Goal: Task Accomplishment & Management: Complete application form

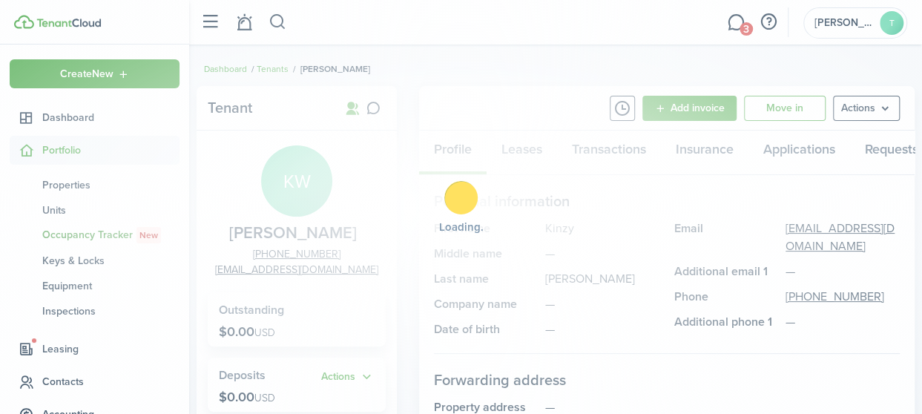
scroll to position [96, 0]
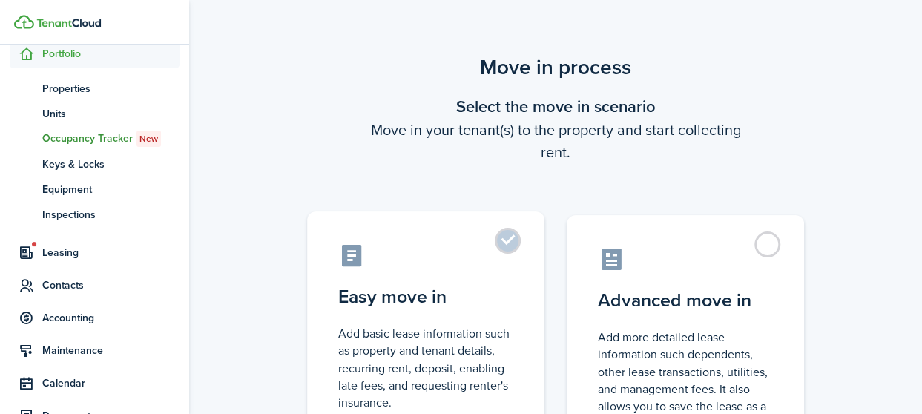
click at [512, 240] on label "Easy move in Add basic lease information such as property and tenant details, r…" at bounding box center [425, 335] width 237 height 248
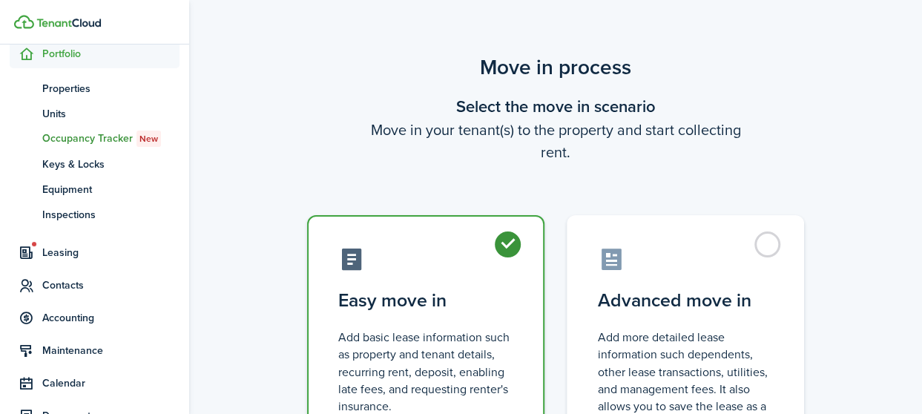
radio input "true"
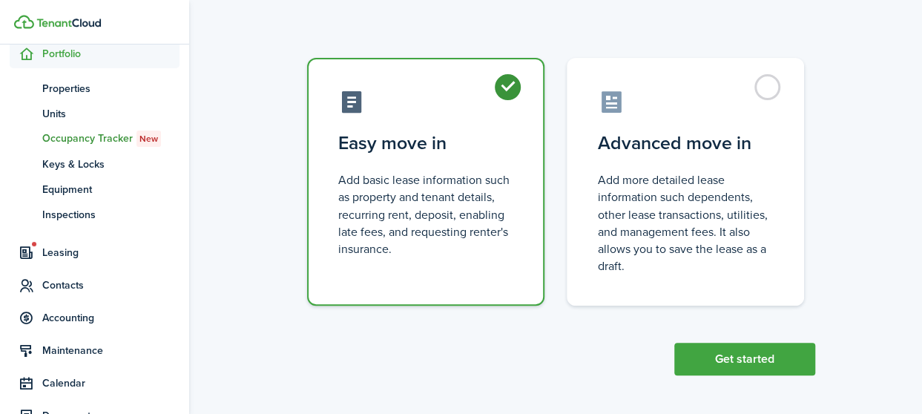
scroll to position [159, 0]
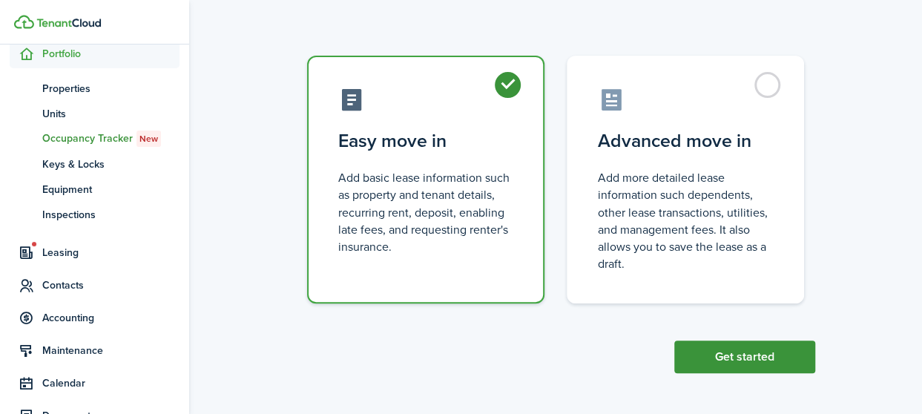
click at [728, 360] on button "Get started" at bounding box center [744, 356] width 141 height 33
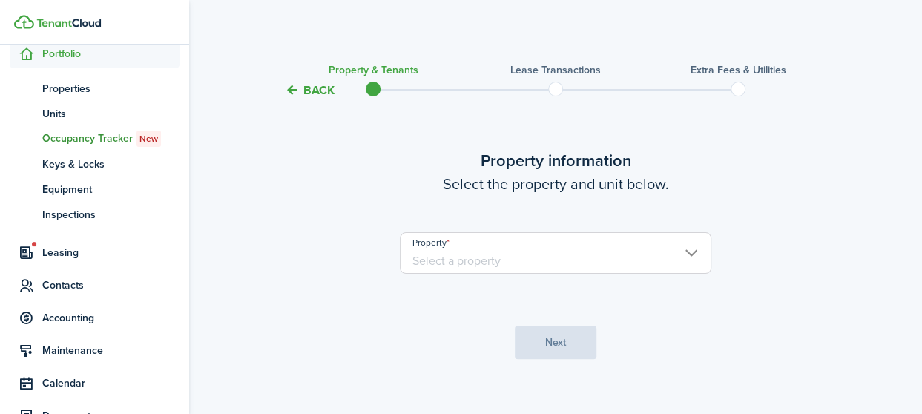
click at [698, 254] on input "Property" at bounding box center [555, 253] width 311 height 42
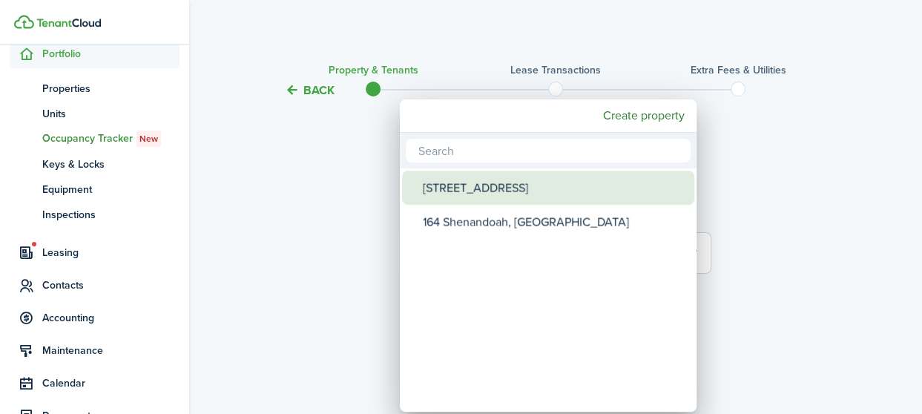
click at [504, 196] on div "[STREET_ADDRESS]" at bounding box center [554, 188] width 263 height 34
type input "[STREET_ADDRESS]"
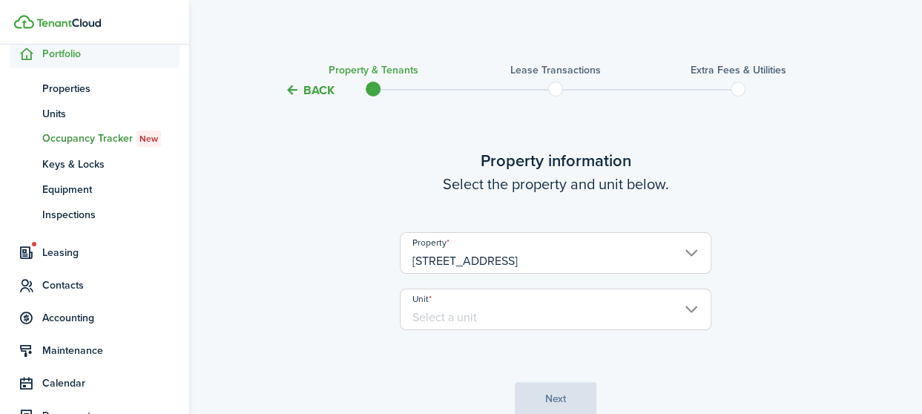
click at [694, 309] on input "Unit" at bounding box center [555, 309] width 311 height 42
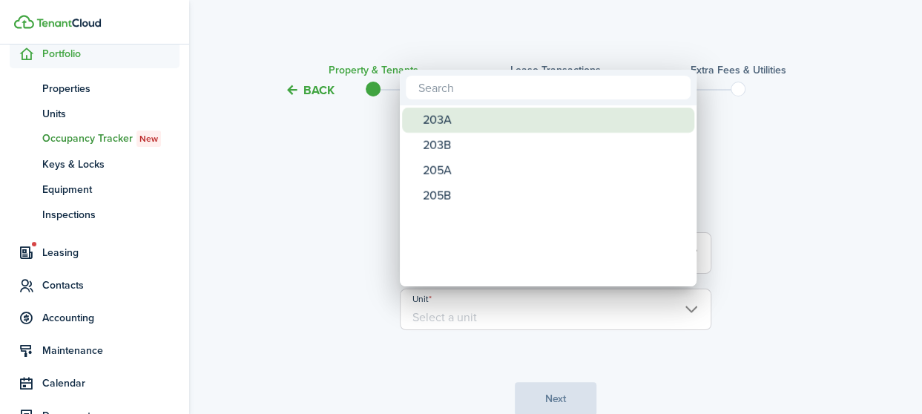
click at [465, 121] on div "203A" at bounding box center [554, 120] width 263 height 25
type input "203A"
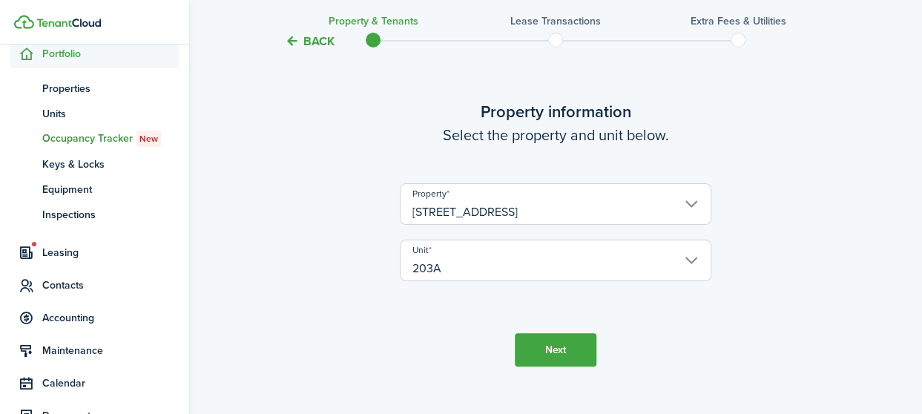
scroll to position [72, 0]
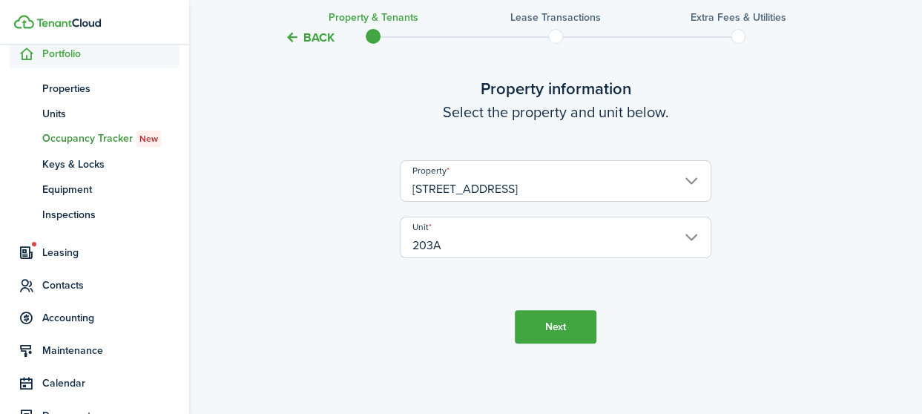
click at [559, 325] on button "Next" at bounding box center [556, 326] width 82 height 33
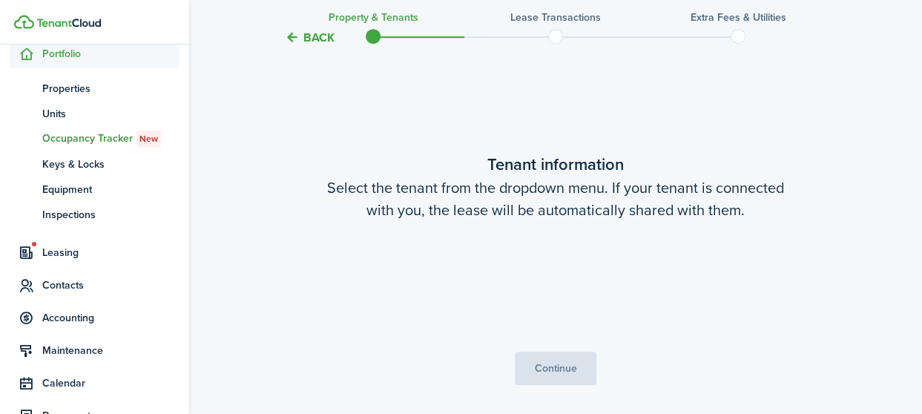
scroll to position [386, 0]
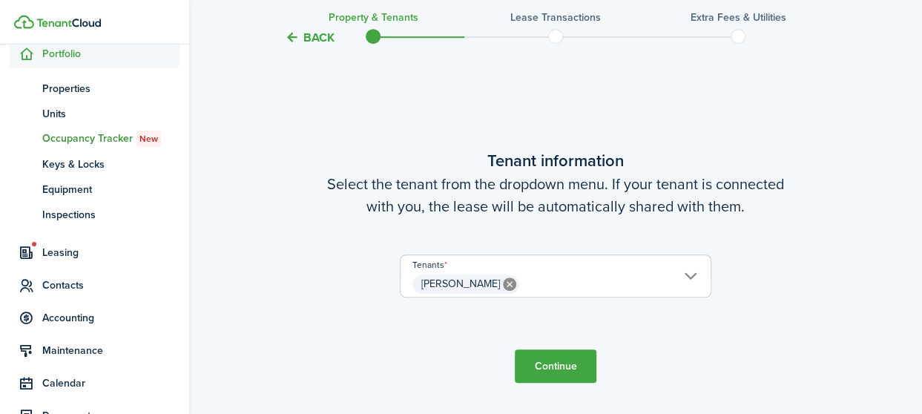
click at [552, 363] on button "Continue" at bounding box center [556, 365] width 82 height 33
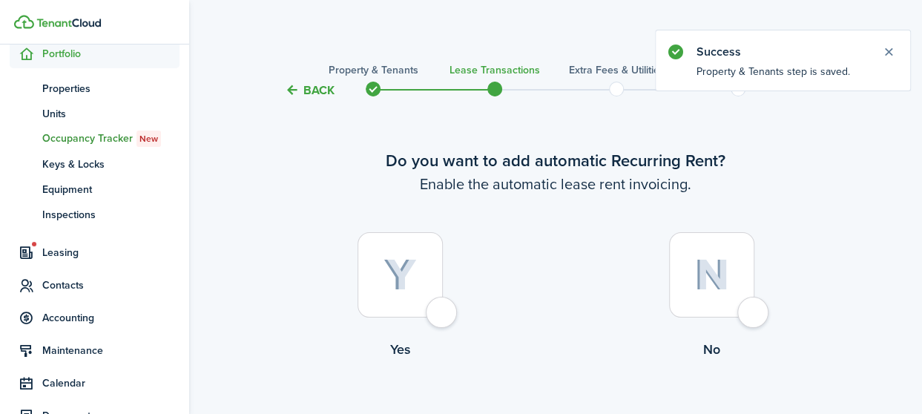
click at [443, 317] on div at bounding box center [399, 274] width 85 height 85
radio input "true"
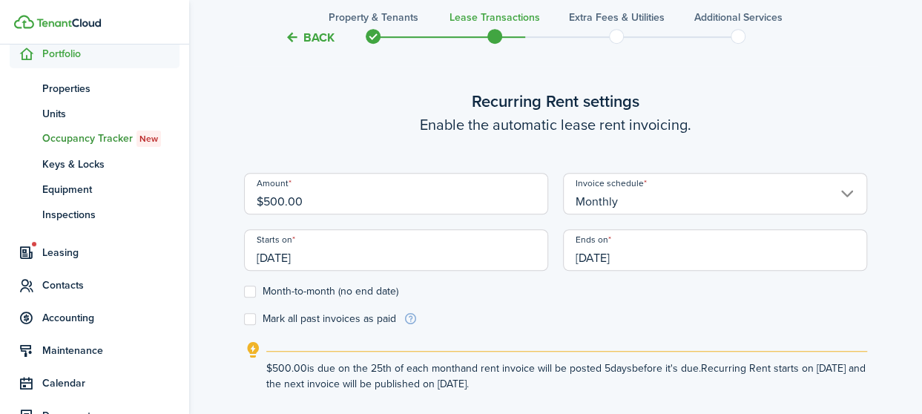
scroll to position [408, 0]
click at [346, 198] on input "$500.00" at bounding box center [396, 193] width 304 height 42
drag, startPoint x: 346, startPoint y: 198, endPoint x: 230, endPoint y: 207, distance: 116.0
click at [230, 207] on div "Back Property & Tenants Lease Transactions Extra fees & Utilities Additional Se…" at bounding box center [555, 67] width 733 height 847
click at [343, 254] on input "[DATE]" at bounding box center [396, 249] width 304 height 42
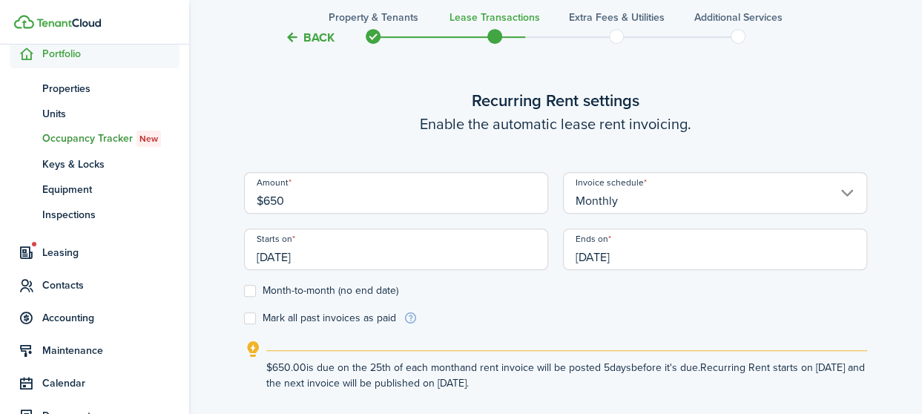
type input "$650.00"
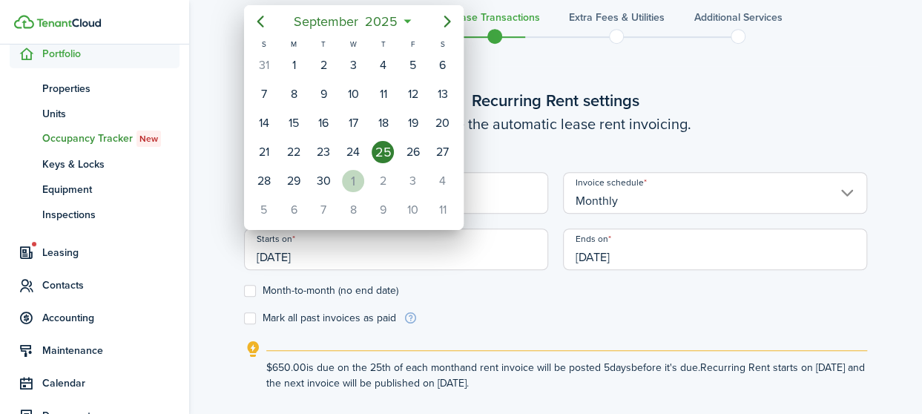
click at [357, 175] on div "1" at bounding box center [353, 181] width 22 height 22
type input "[DATE]"
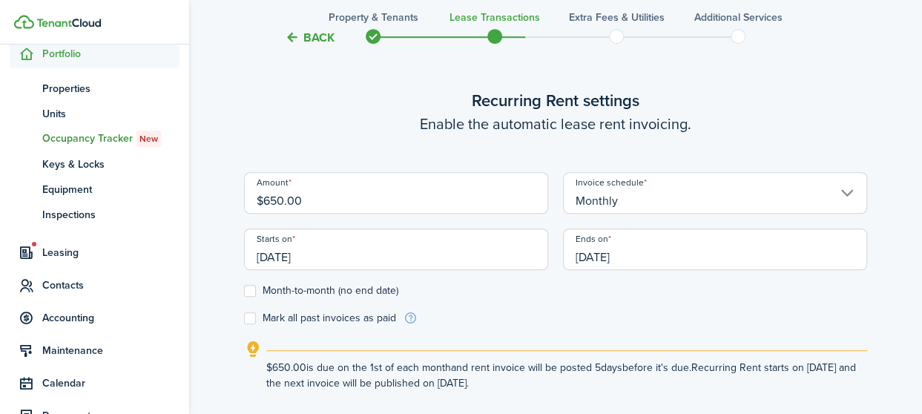
click at [666, 256] on input "[DATE]" at bounding box center [715, 249] width 304 height 42
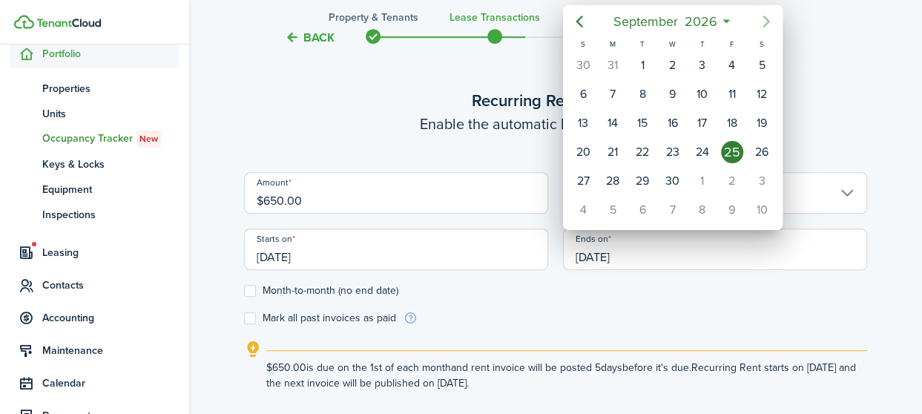
click at [767, 19] on icon "Next page" at bounding box center [766, 22] width 18 height 18
click at [696, 176] on div "31" at bounding box center [701, 181] width 22 height 22
type input "[DATE]"
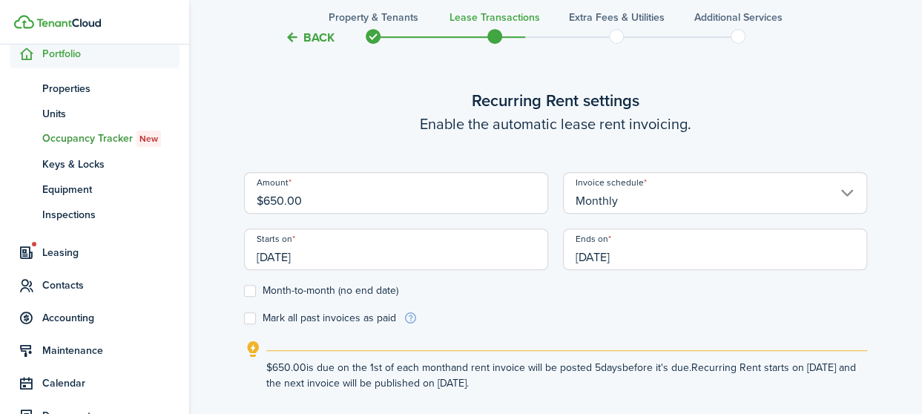
click at [607, 303] on form "Amount $650.00 Invoice schedule Monthly Starts on [DATE] Ends on [DATE] Month-t…" at bounding box center [555, 249] width 623 height 154
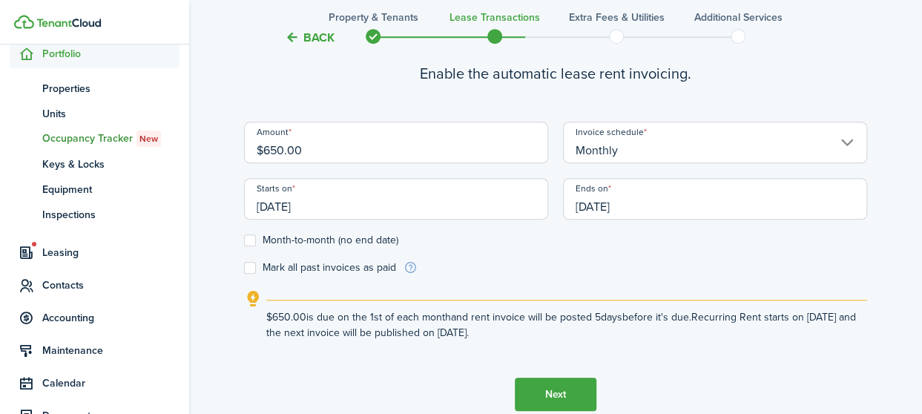
scroll to position [482, 0]
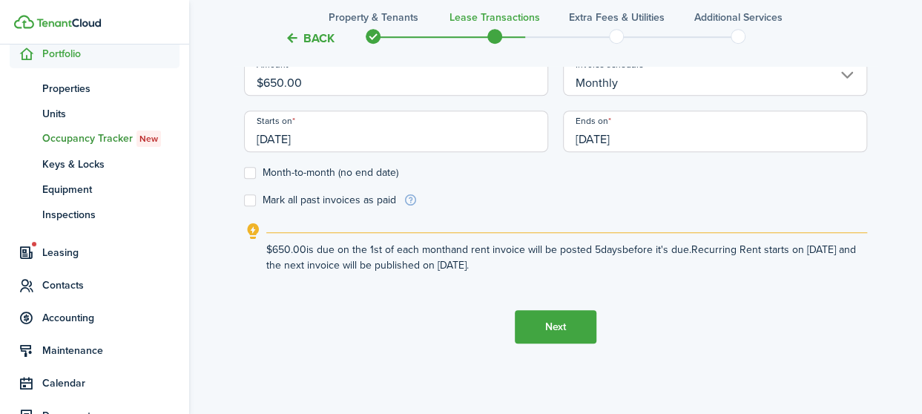
click at [561, 321] on button "Next" at bounding box center [556, 326] width 82 height 33
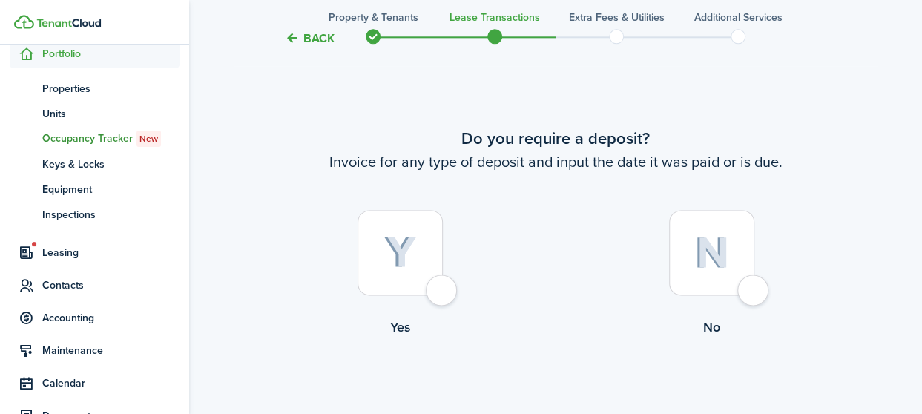
scroll to position [840, 0]
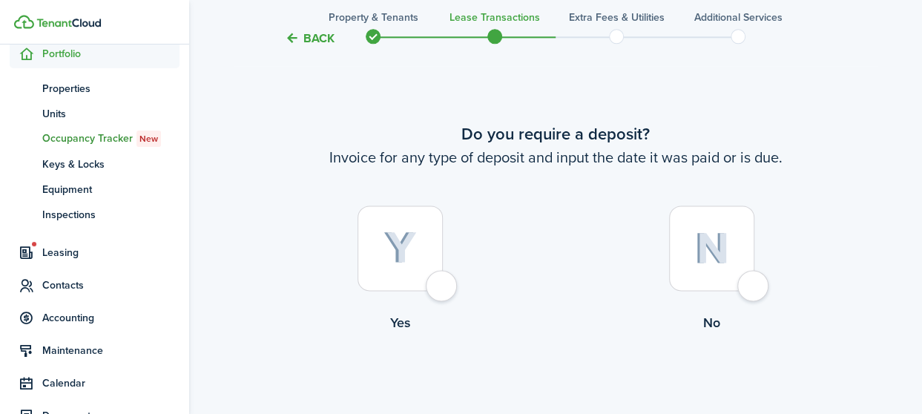
click at [754, 284] on div at bounding box center [711, 247] width 85 height 85
radio input "true"
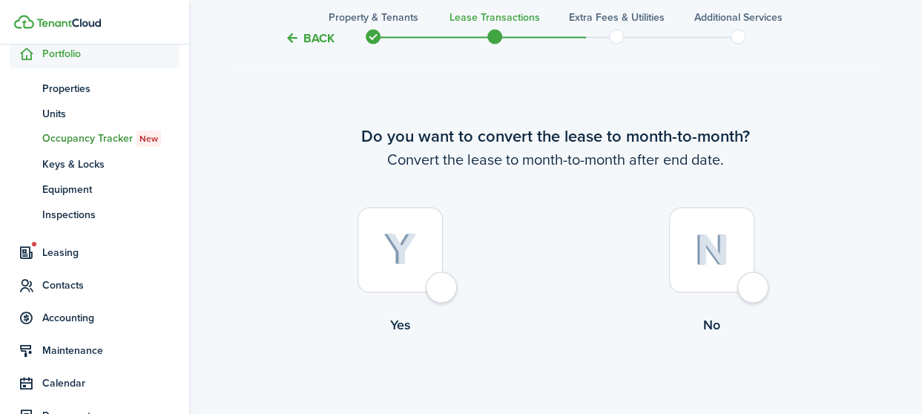
scroll to position [1254, 0]
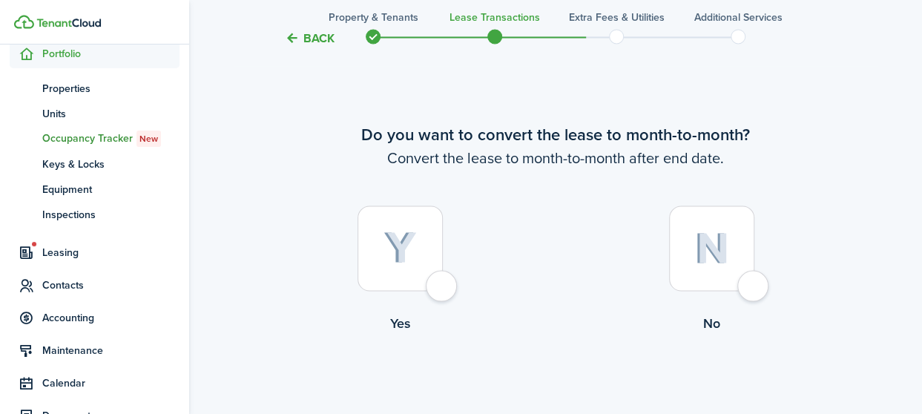
click at [750, 289] on div at bounding box center [711, 247] width 85 height 85
radio input "true"
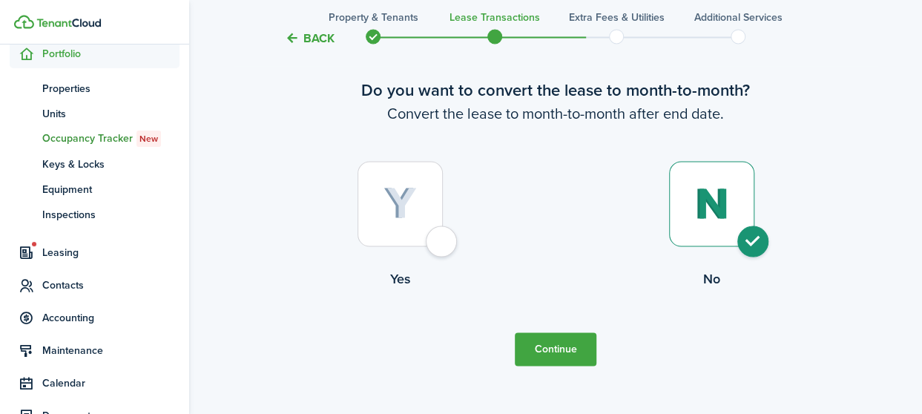
scroll to position [1328, 0]
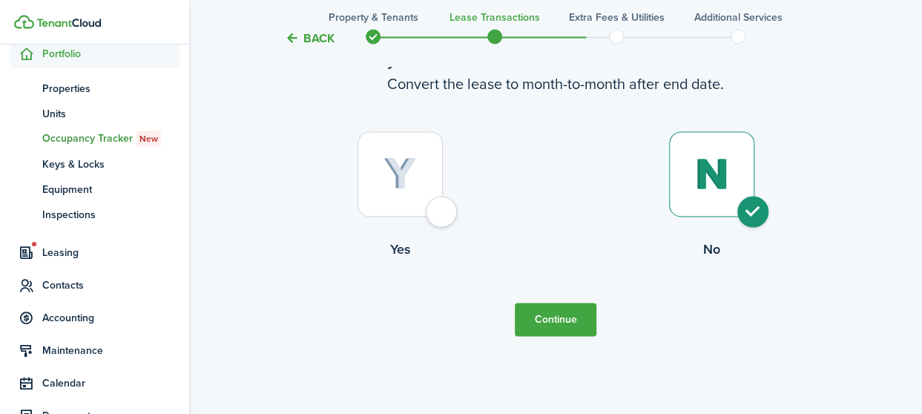
click at [564, 320] on button "Continue" at bounding box center [556, 319] width 82 height 33
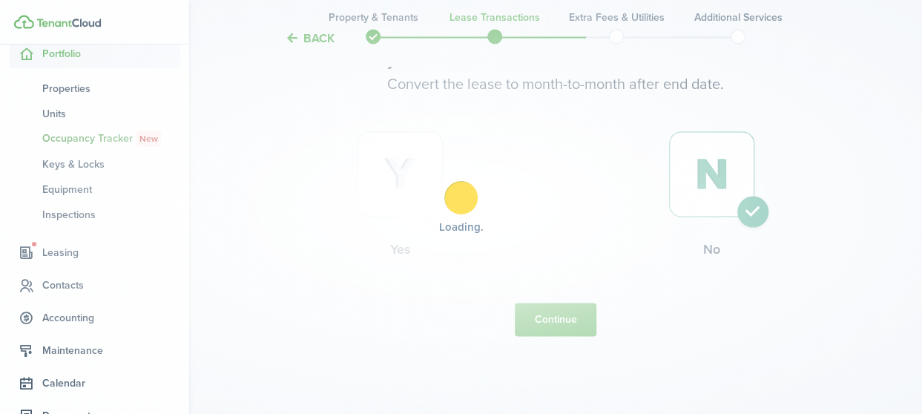
scroll to position [0, 0]
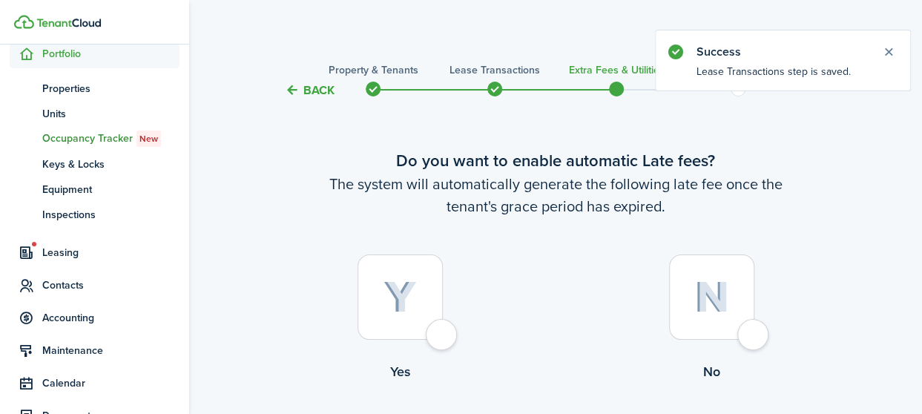
click at [443, 338] on div at bounding box center [399, 296] width 85 height 85
radio input "true"
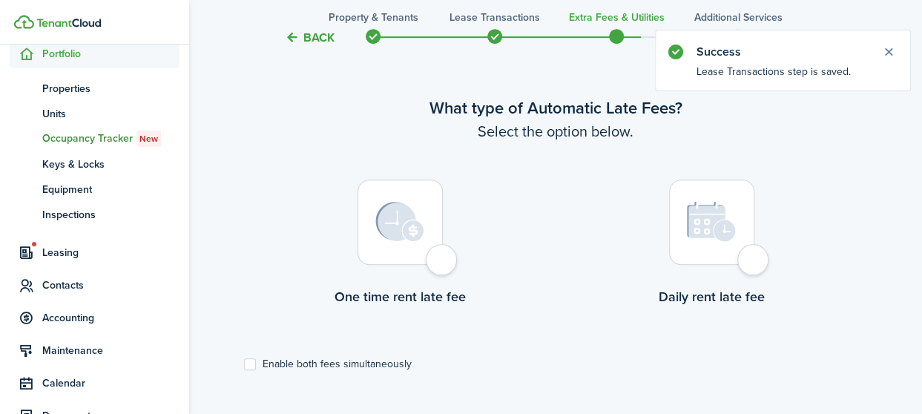
scroll to position [430, 0]
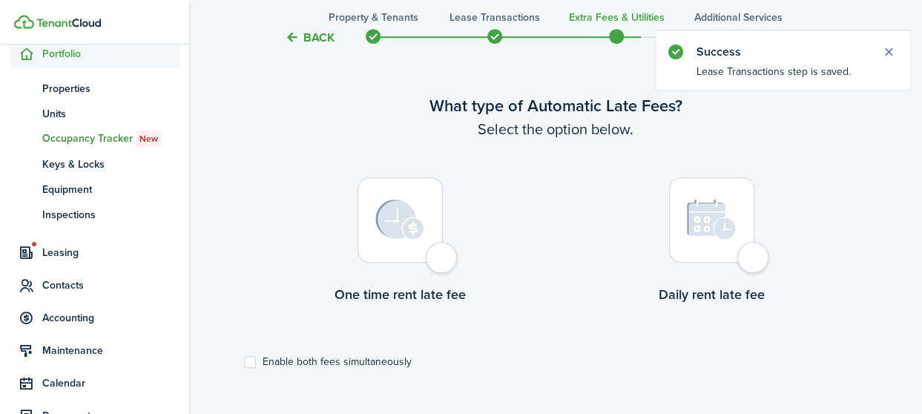
click at [443, 257] on div at bounding box center [399, 219] width 85 height 85
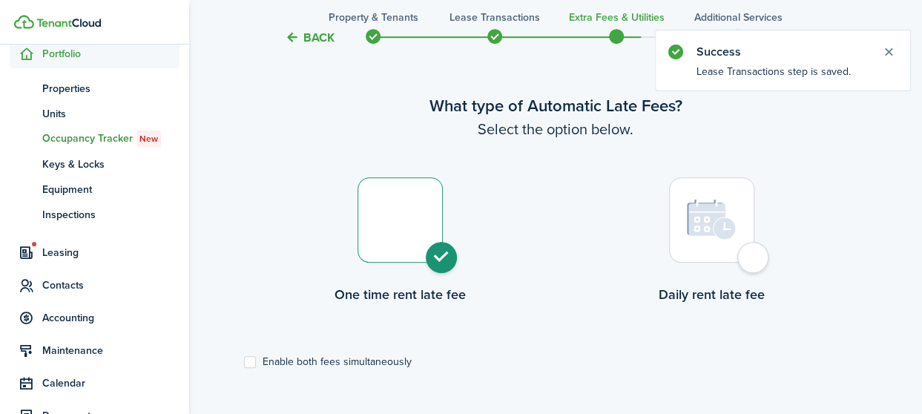
radio input "true"
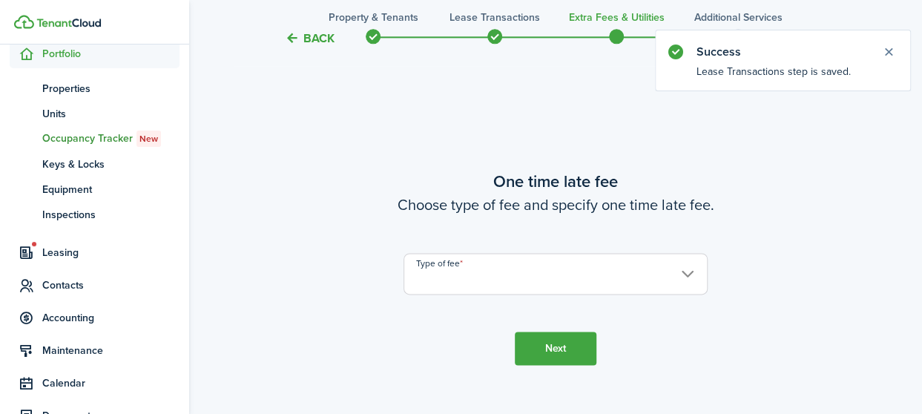
scroll to position [844, 0]
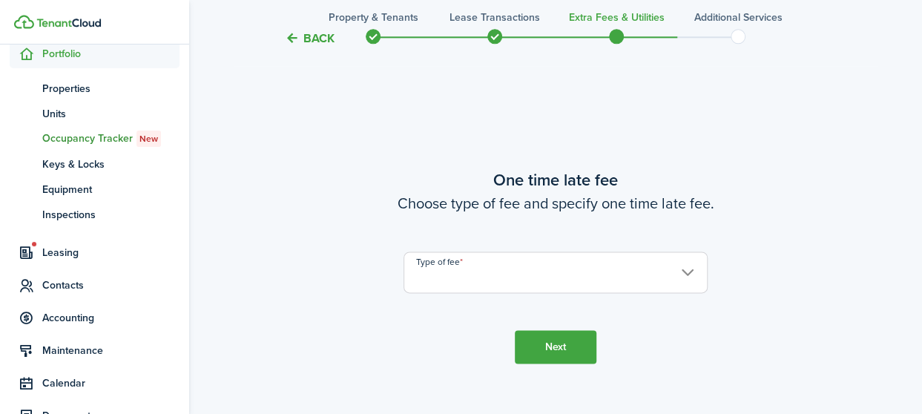
click at [690, 273] on input "Type of fee" at bounding box center [555, 272] width 304 height 42
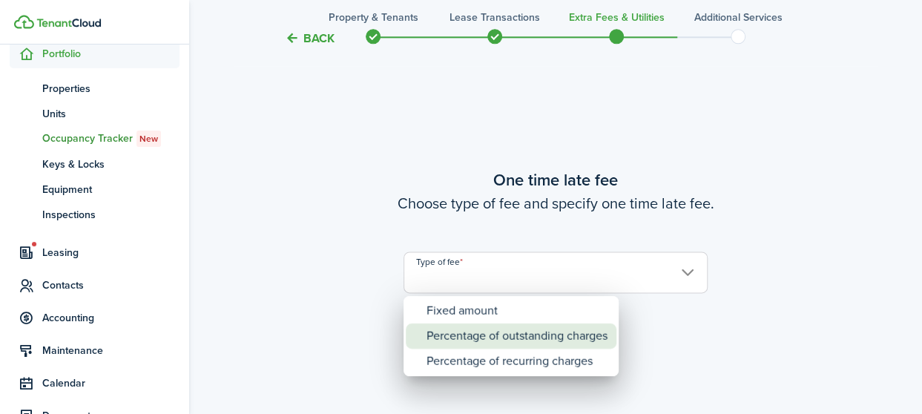
click at [508, 337] on div "Percentage of outstanding charges" at bounding box center [516, 335] width 181 height 25
type input "Percentage of outstanding charges"
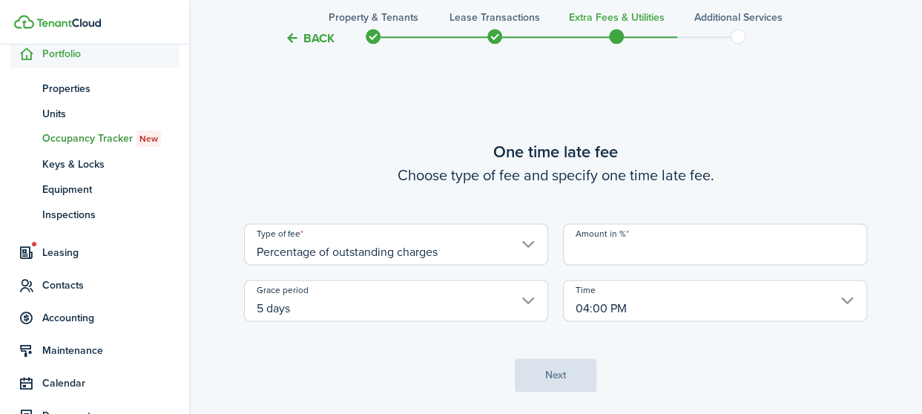
click at [656, 248] on input "Amount in %" at bounding box center [715, 244] width 304 height 42
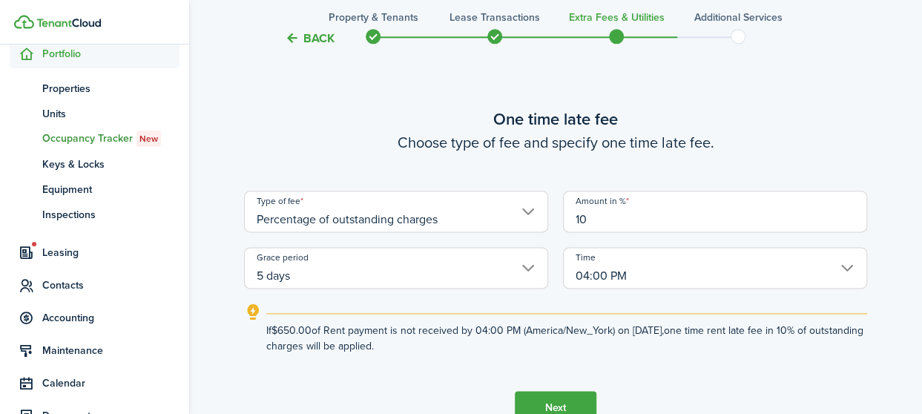
click at [528, 269] on input "5 days" at bounding box center [396, 268] width 304 height 42
type input "10"
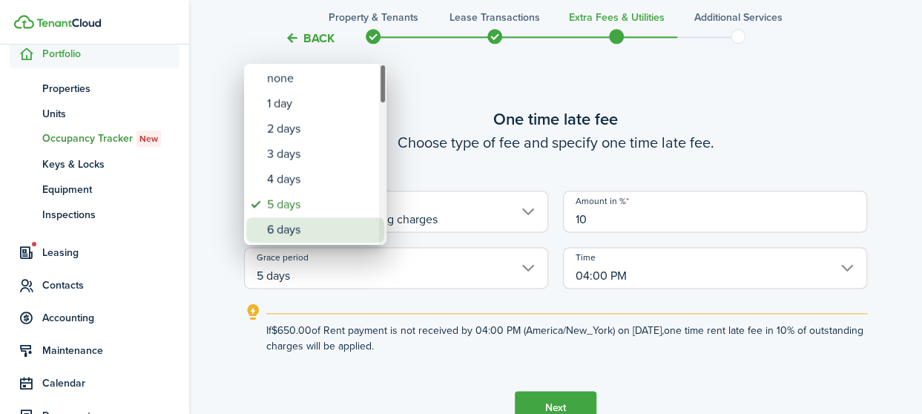
click at [287, 228] on div "6 days" at bounding box center [321, 229] width 108 height 25
type input "6 days"
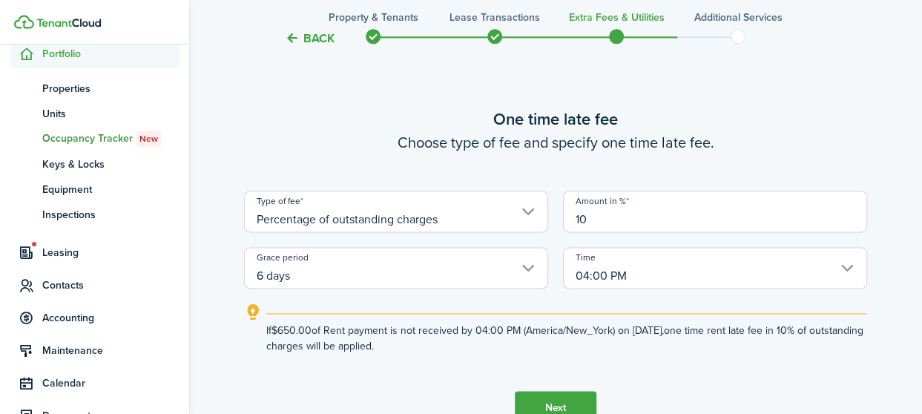
click at [851, 266] on input "04:00 PM" at bounding box center [715, 268] width 304 height 42
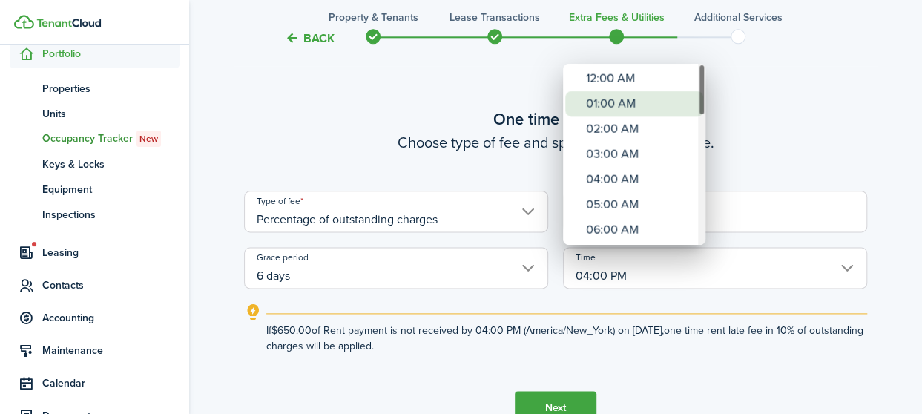
click at [636, 108] on div "01:00 AM" at bounding box center [640, 103] width 108 height 25
type input "01:00 AM"
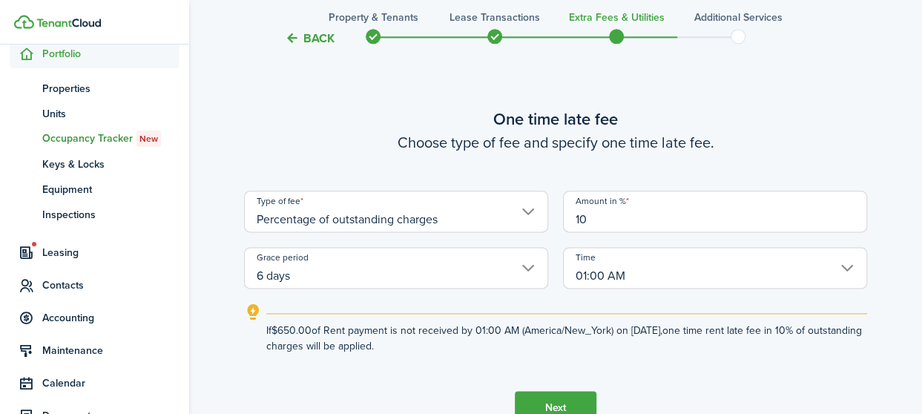
drag, startPoint x: 908, startPoint y: 268, endPoint x: 889, endPoint y: 272, distance: 19.8
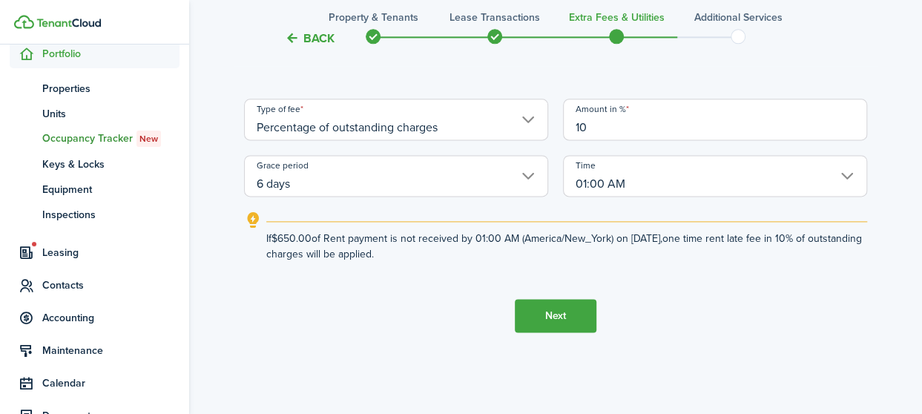
scroll to position [943, 0]
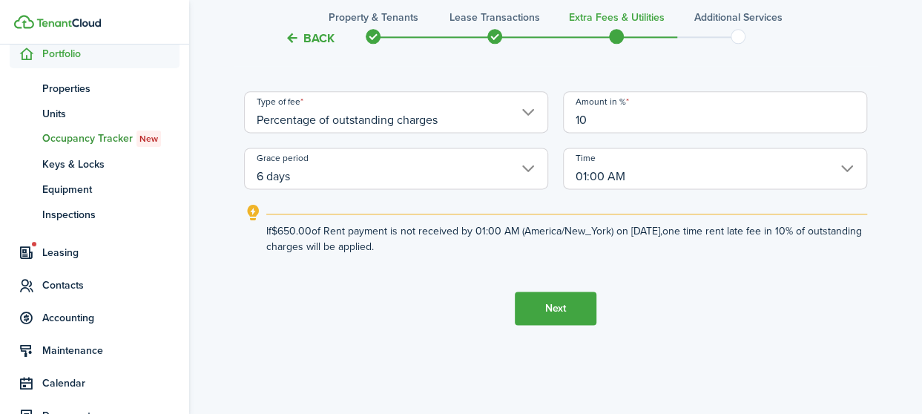
click at [555, 311] on button "Next" at bounding box center [556, 307] width 82 height 33
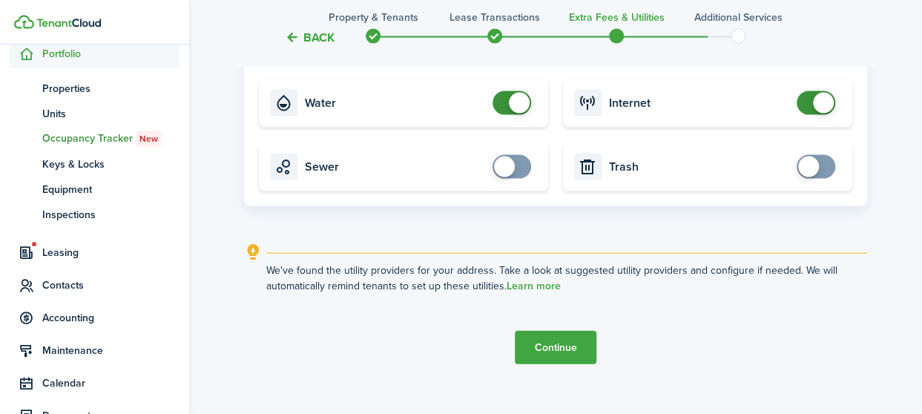
scroll to position [1539, 0]
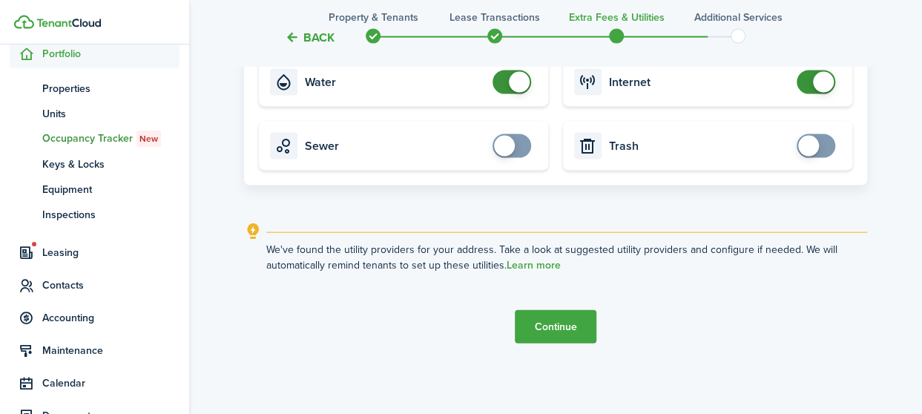
click at [564, 323] on button "Continue" at bounding box center [556, 326] width 82 height 33
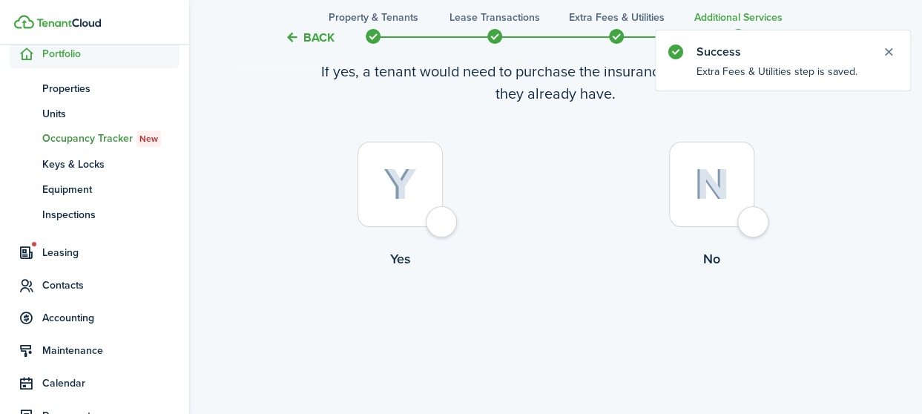
scroll to position [116, 0]
click at [754, 220] on div at bounding box center [711, 181] width 85 height 85
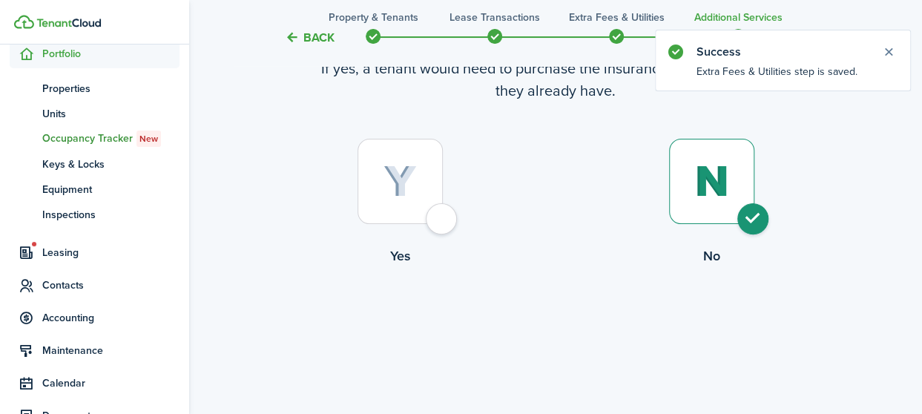
radio input "true"
click at [564, 326] on button "Complete move in" at bounding box center [555, 326] width 109 height 33
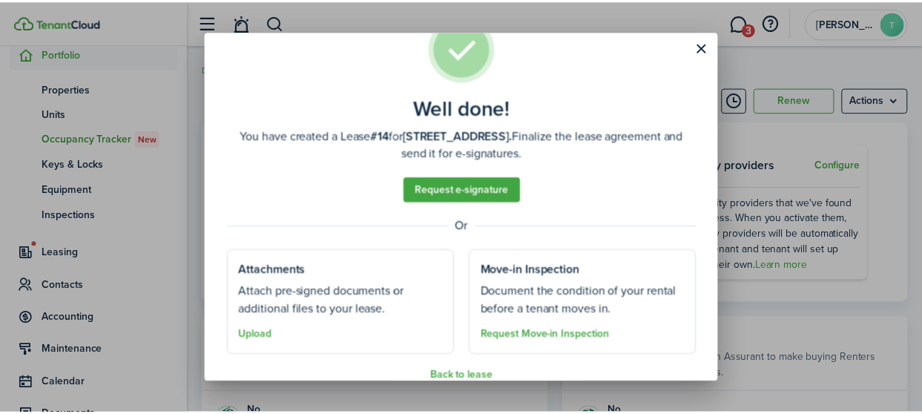
scroll to position [67, 0]
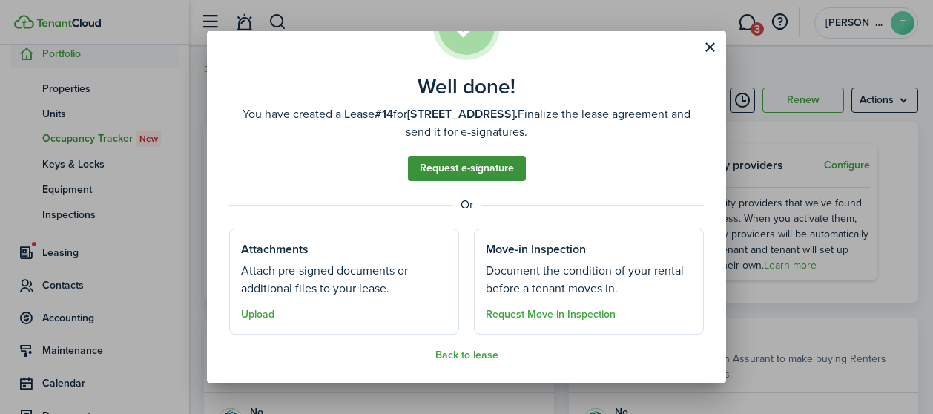
click at [482, 165] on link "Request e-signature" at bounding box center [467, 168] width 118 height 25
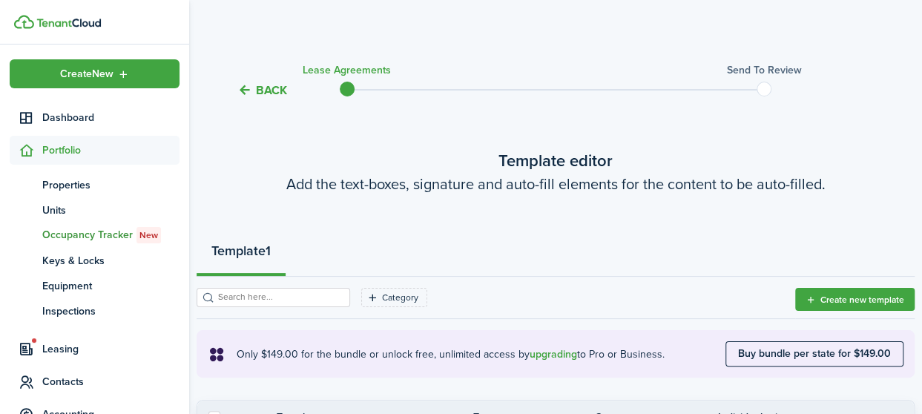
click at [280, 98] on button "Back" at bounding box center [262, 90] width 50 height 16
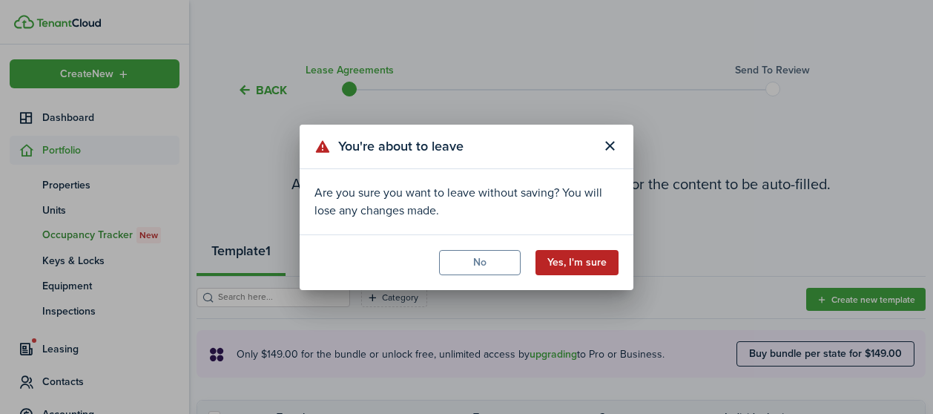
click at [581, 263] on button "Yes, I'm sure" at bounding box center [576, 262] width 83 height 25
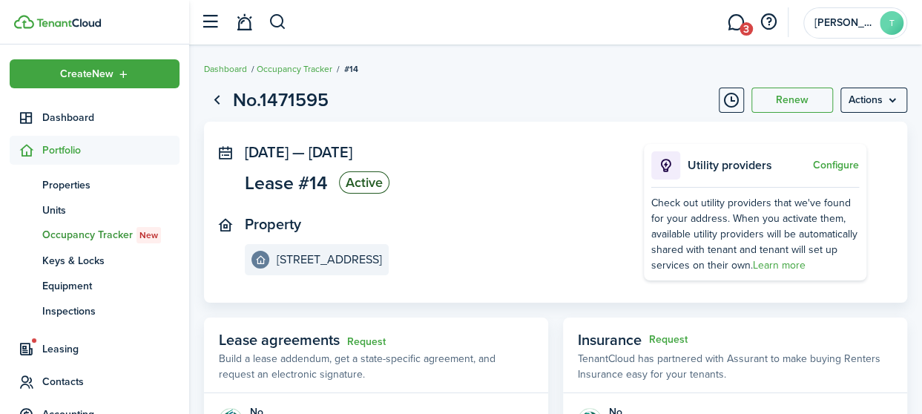
click at [578, 99] on page-view-header "No.1471595 Renew Actions" at bounding box center [555, 100] width 703 height 28
click at [519, 35] on header-wrapper "3 [PERSON_NAME]" at bounding box center [550, 22] width 714 height 44
